Goal: Check status: Check status

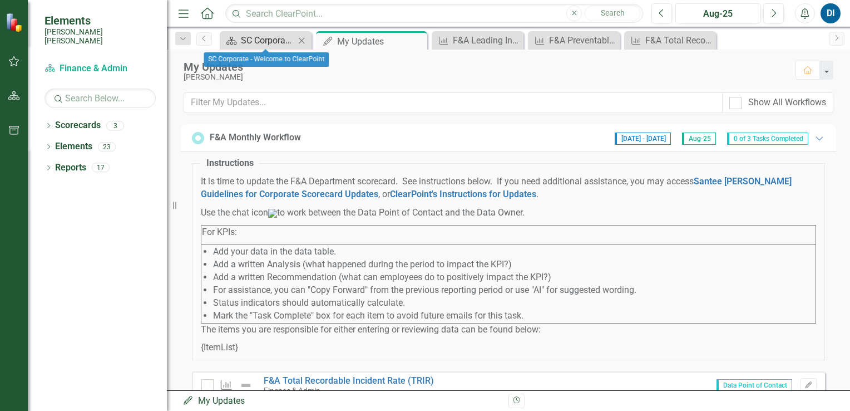
click at [268, 38] on div "SC Corporate - Welcome to ClearPoint" at bounding box center [268, 40] width 54 height 14
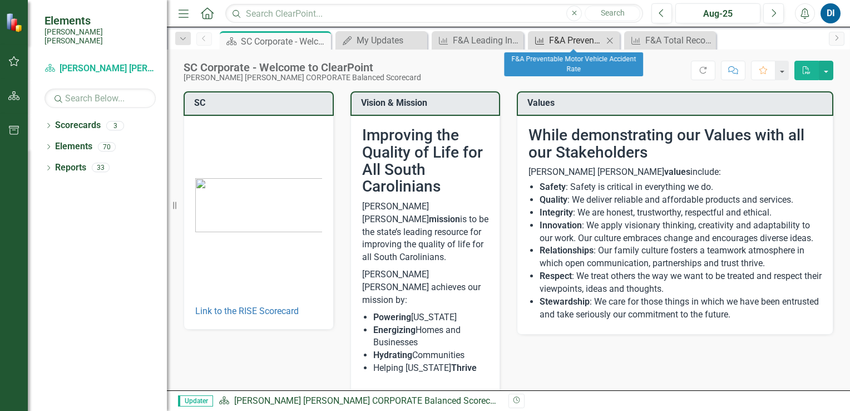
click at [570, 41] on div "F&A Preventable Motor Vehicle Accident Rate" at bounding box center [576, 40] width 54 height 14
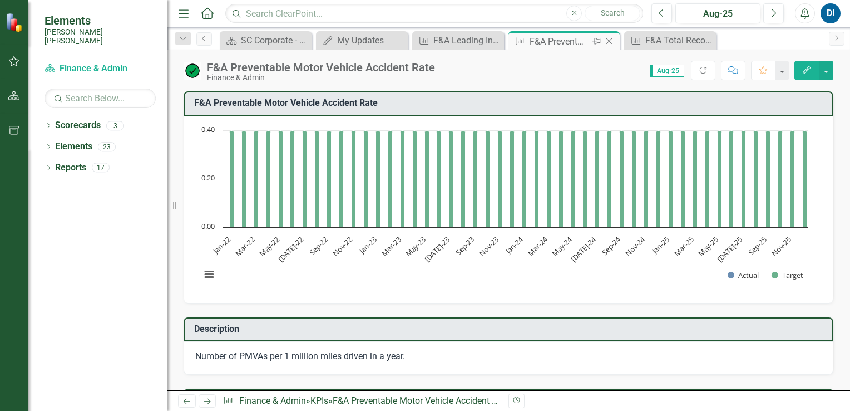
click at [607, 41] on icon "Close" at bounding box center [609, 41] width 11 height 9
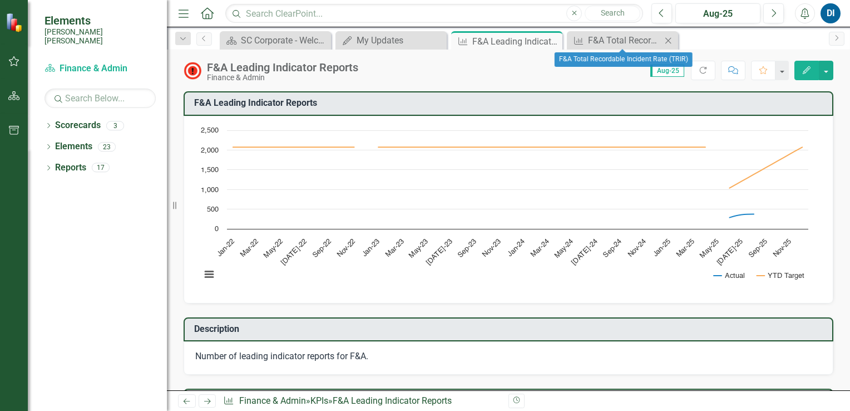
click at [667, 38] on icon at bounding box center [669, 40] width 6 height 6
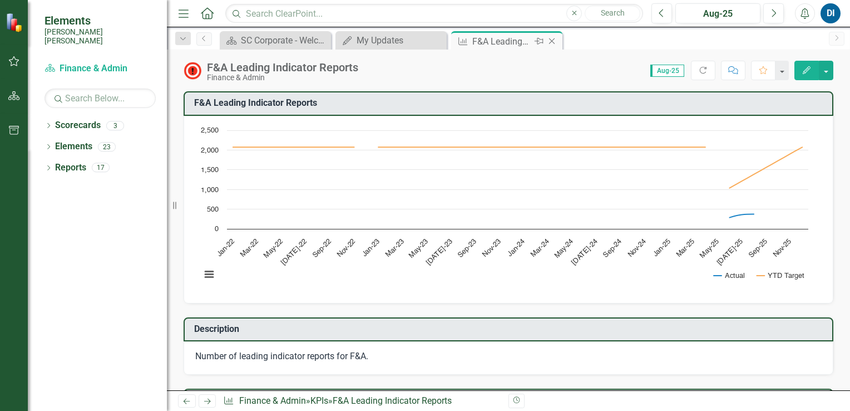
click at [553, 41] on icon "Close" at bounding box center [551, 41] width 11 height 9
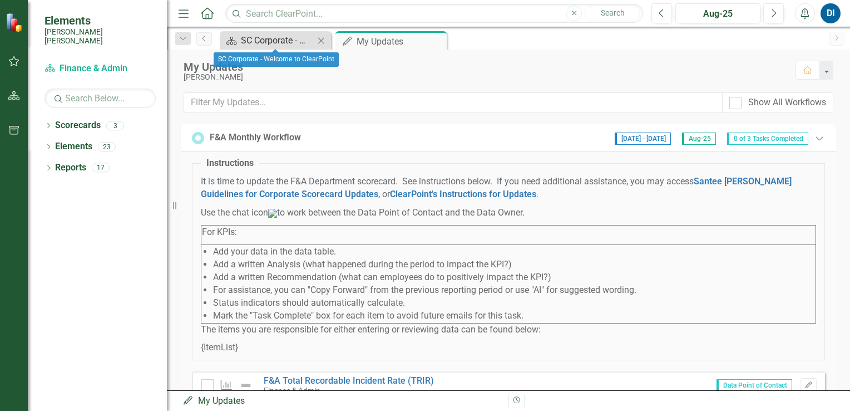
click at [278, 40] on div "SC Corporate - Welcome to ClearPoint" at bounding box center [277, 40] width 73 height 14
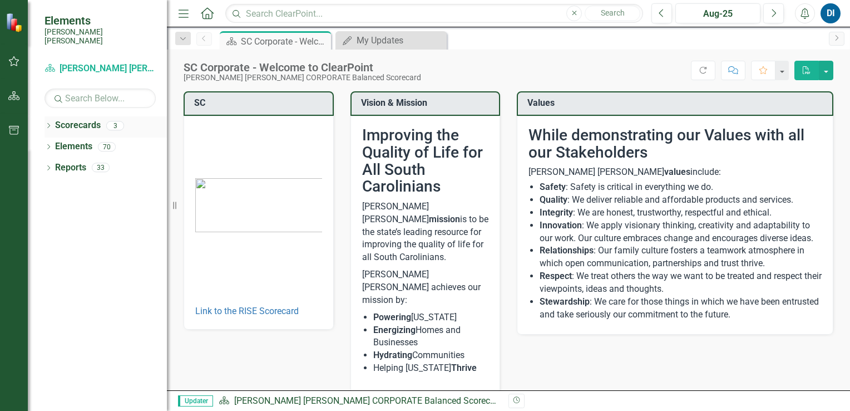
click at [119, 121] on div "3" at bounding box center [115, 125] width 18 height 9
click at [48, 123] on icon at bounding box center [48, 125] width 3 height 5
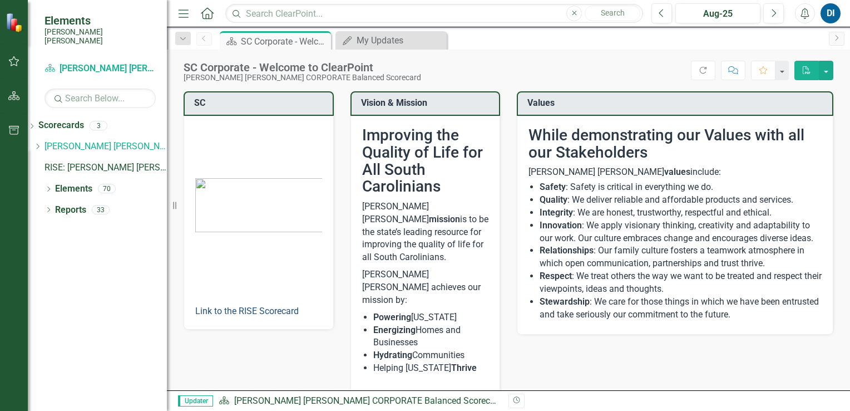
click at [244, 311] on link "Link to the RISE Scorecard" at bounding box center [247, 311] width 104 height 11
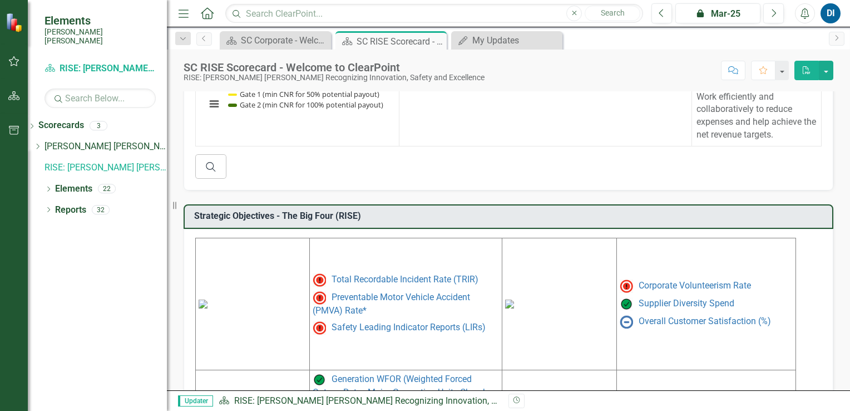
scroll to position [492, 0]
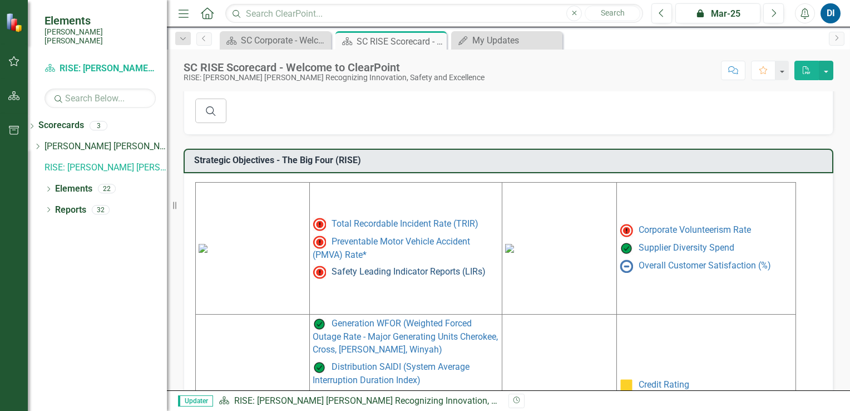
click at [415, 267] on link "Safety Leading Indicator Reports (LIRs)" at bounding box center [409, 272] width 154 height 11
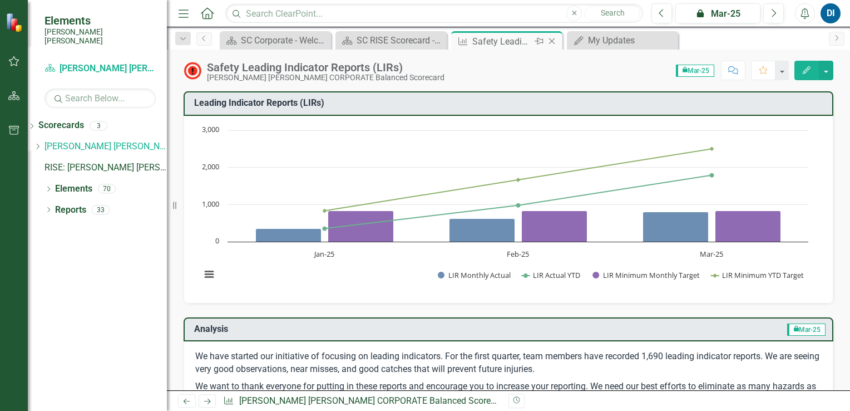
click at [551, 41] on icon "Close" at bounding box center [551, 41] width 11 height 9
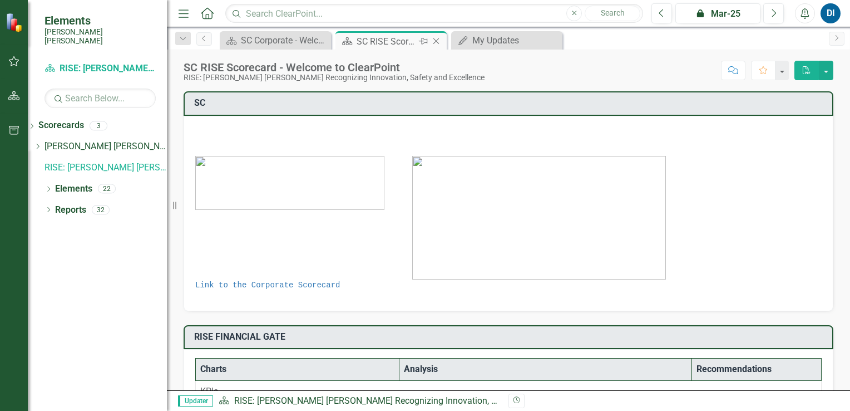
click at [397, 37] on div "SC RISE Scorecard - Welcome to ClearPoint" at bounding box center [387, 42] width 60 height 14
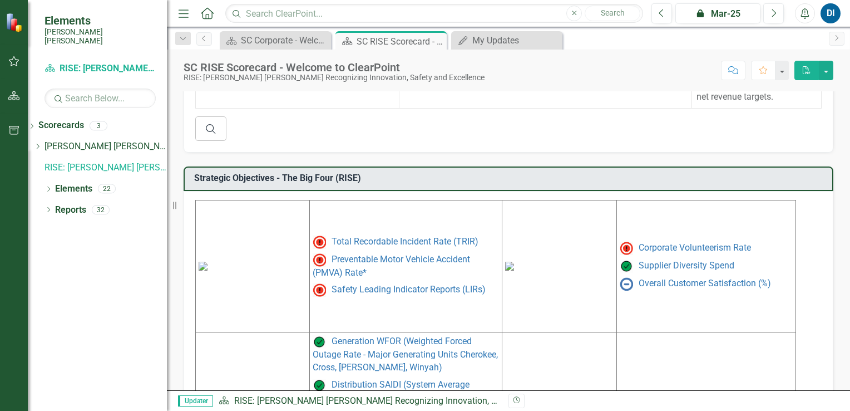
scroll to position [501, 0]
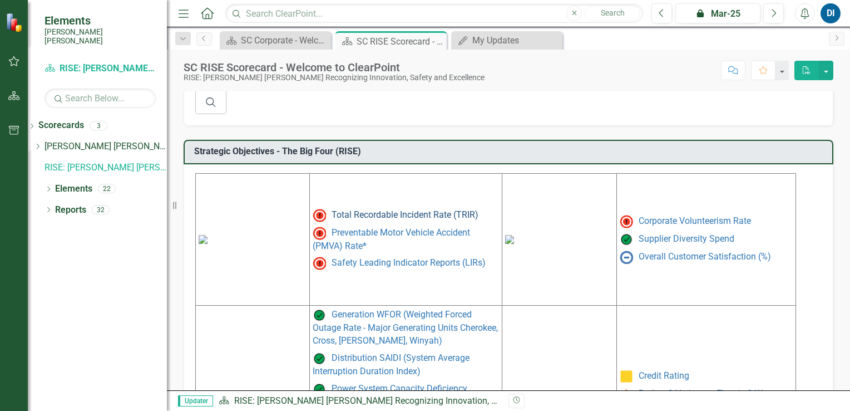
click at [383, 209] on link "Total Recordable Incident Rate (TRIR)" at bounding box center [405, 214] width 147 height 11
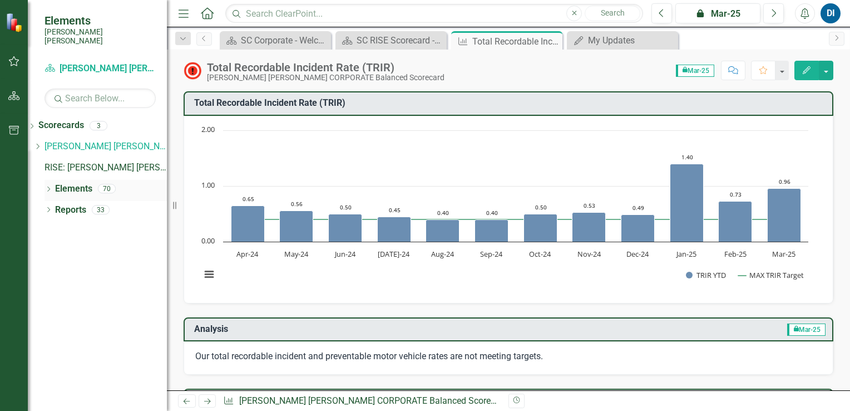
click at [110, 184] on div "70" at bounding box center [107, 188] width 18 height 9
click at [46, 187] on icon "Dropdown" at bounding box center [49, 190] width 8 height 6
click at [41, 229] on icon "Dropdown" at bounding box center [37, 232] width 8 height 6
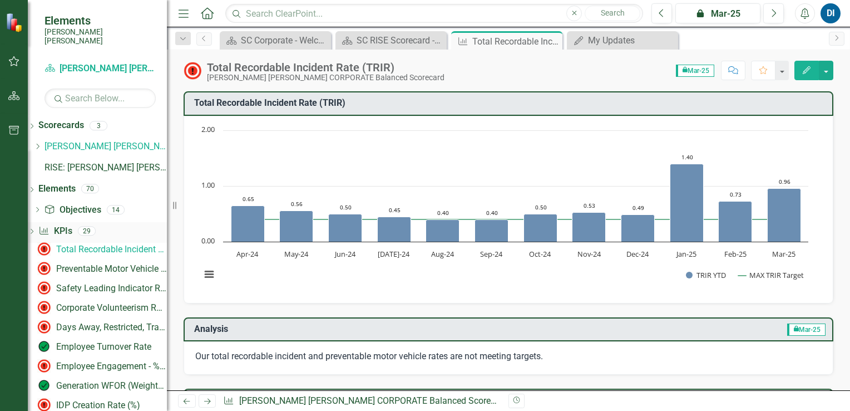
click at [36, 229] on icon "Dropdown" at bounding box center [32, 232] width 8 height 6
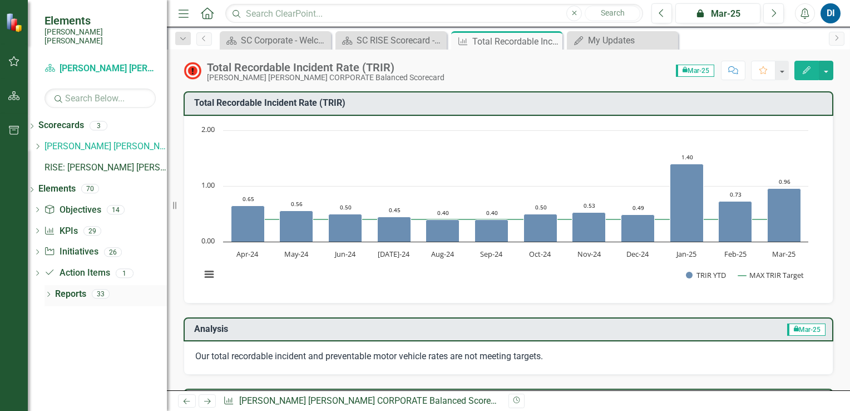
click at [48, 292] on icon "Dropdown" at bounding box center [49, 295] width 8 height 6
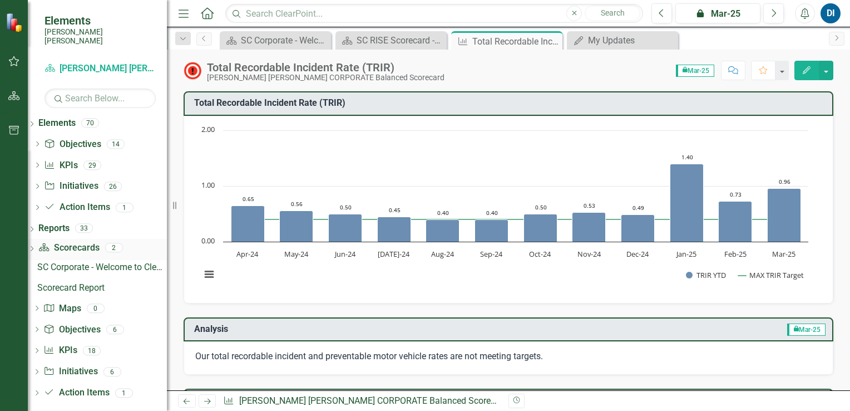
scroll to position [67, 0]
click at [38, 389] on icon at bounding box center [37, 391] width 3 height 5
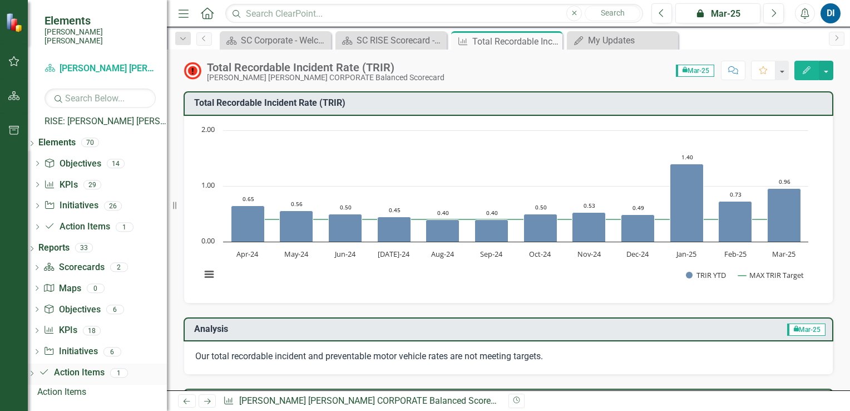
click at [36, 371] on icon "Dropdown" at bounding box center [32, 374] width 8 height 6
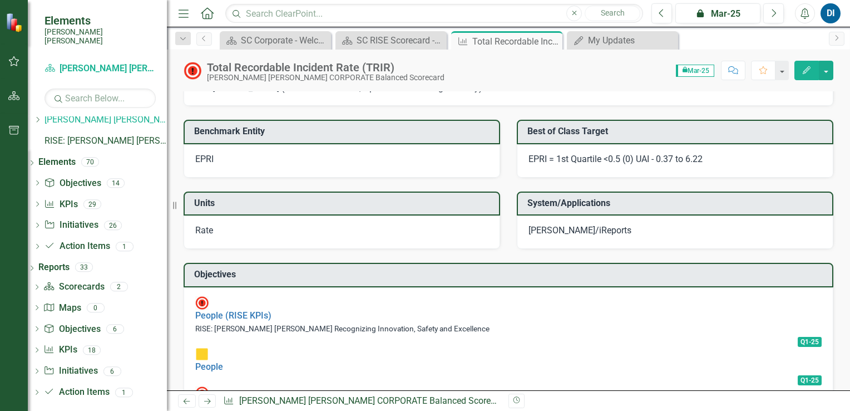
scroll to position [1110, 0]
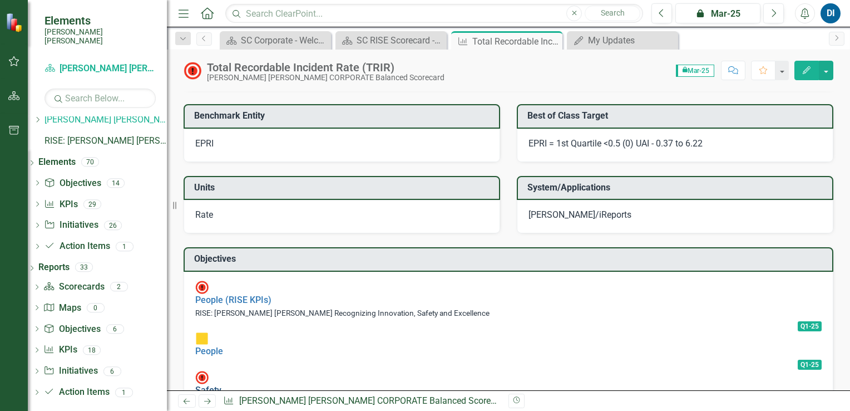
click at [221, 385] on link "Safety" at bounding box center [208, 390] width 26 height 11
